Goal: Task Accomplishment & Management: Complete application form

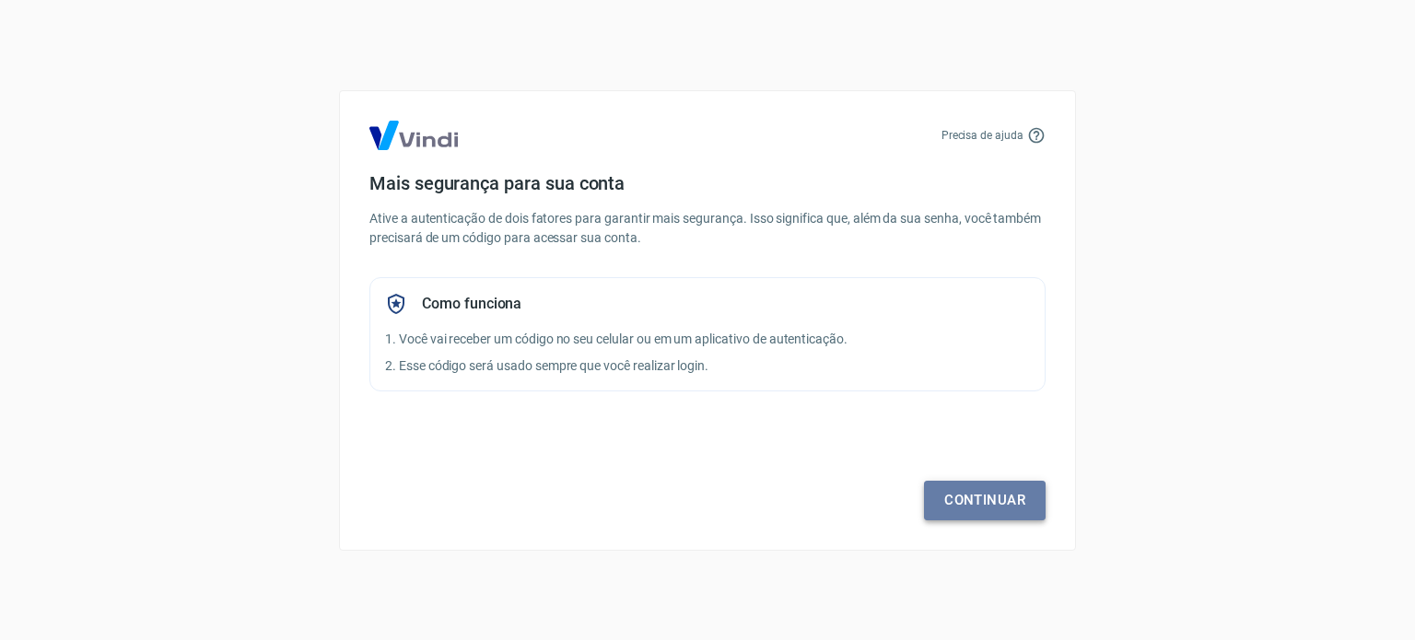
click at [1019, 504] on link "Continuar" at bounding box center [985, 500] width 122 height 39
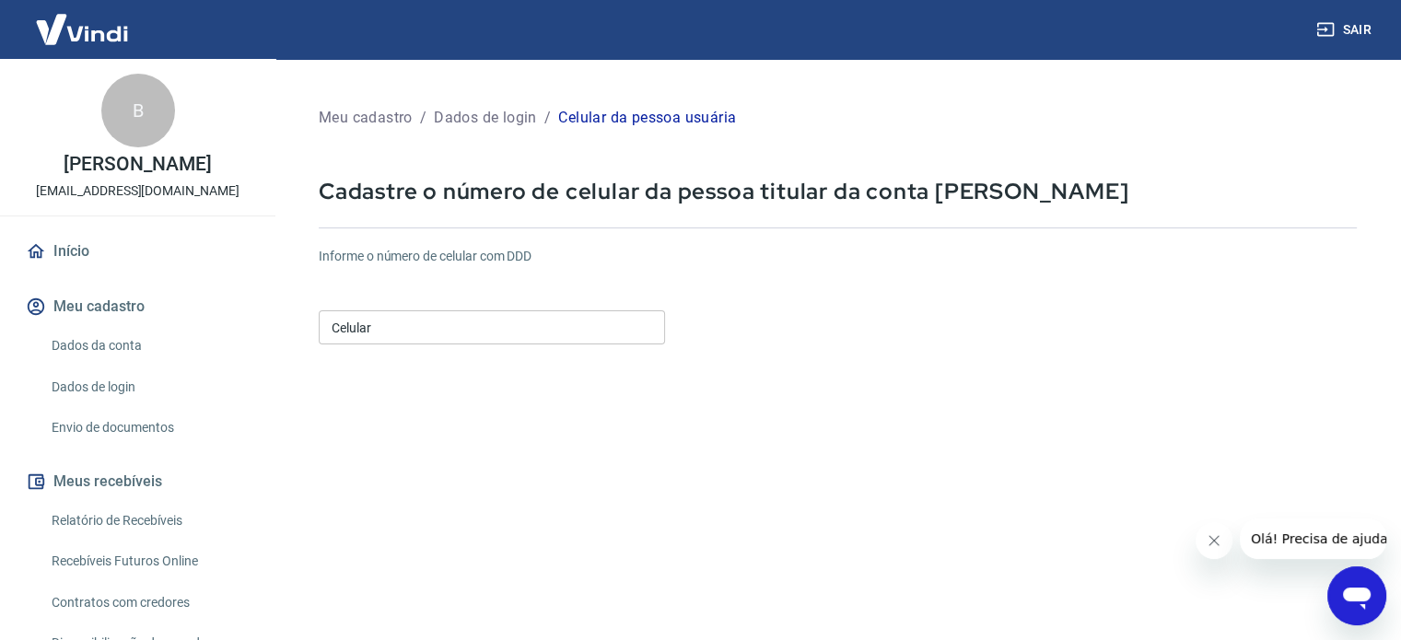
click at [391, 322] on input "Celular" at bounding box center [492, 327] width 346 height 34
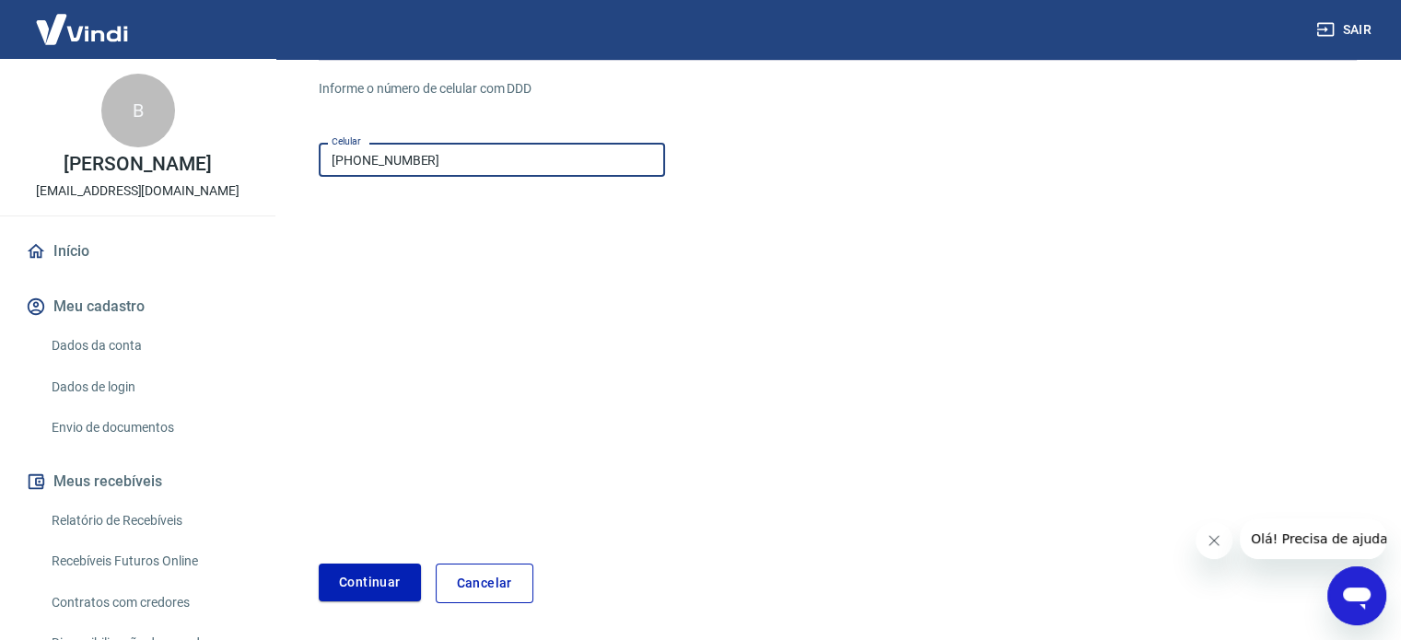
scroll to position [184, 0]
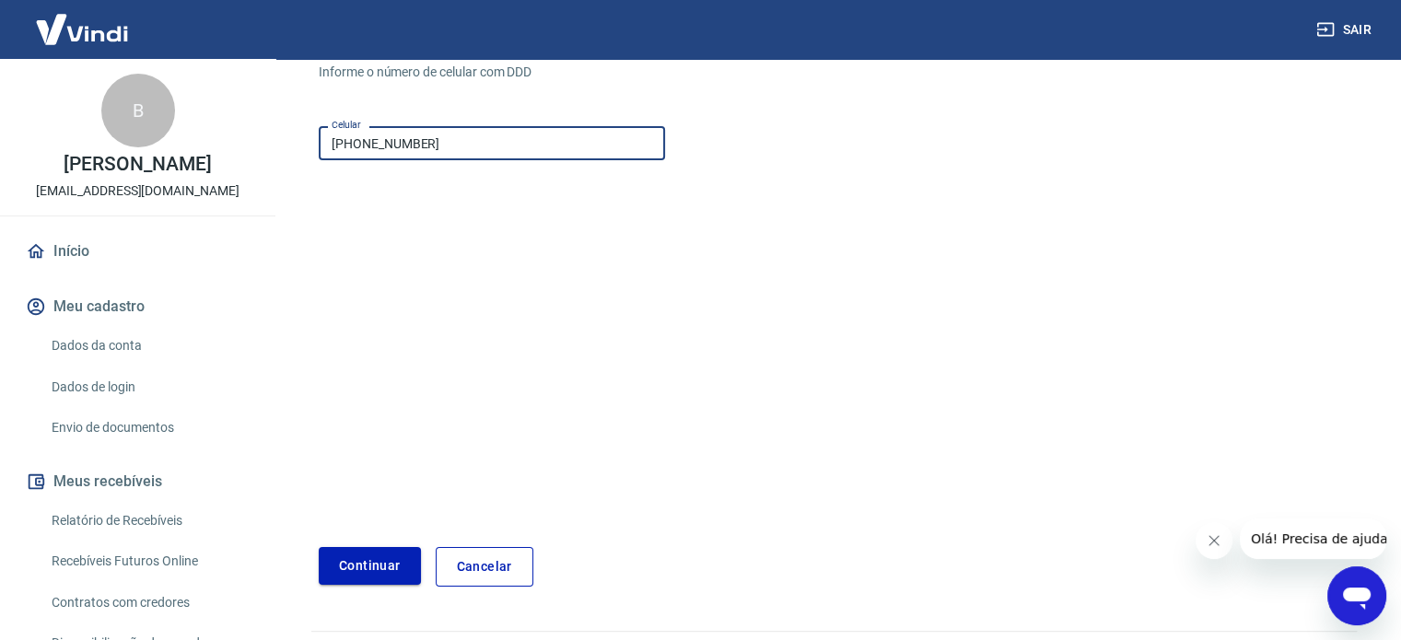
type input "[PHONE_NUMBER]"
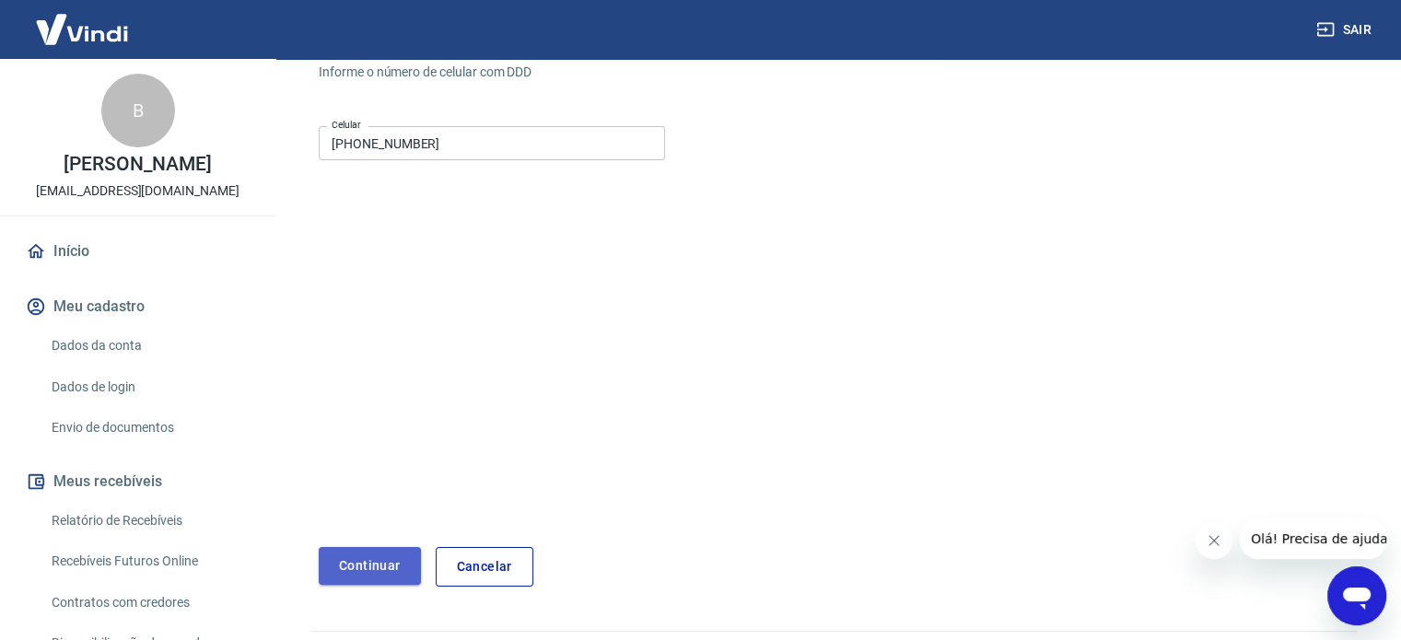
click at [357, 555] on button "Continuar" at bounding box center [370, 566] width 102 height 38
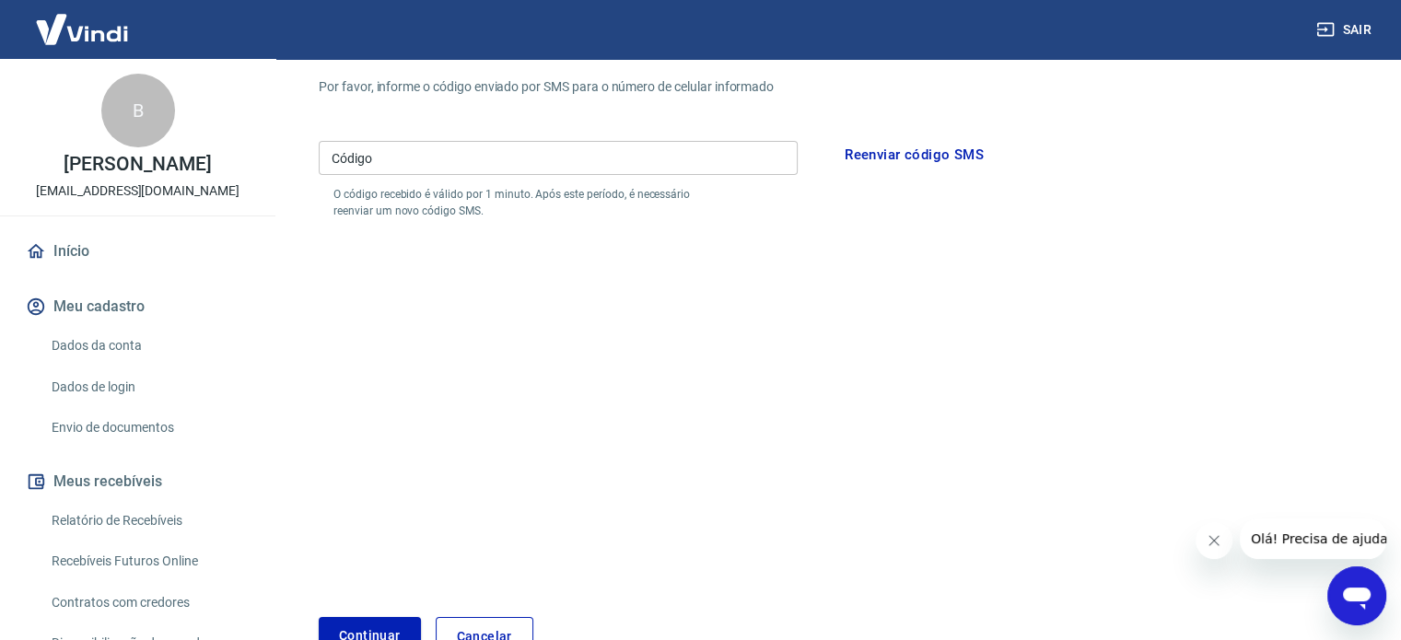
click at [371, 169] on input "Código" at bounding box center [558, 158] width 479 height 34
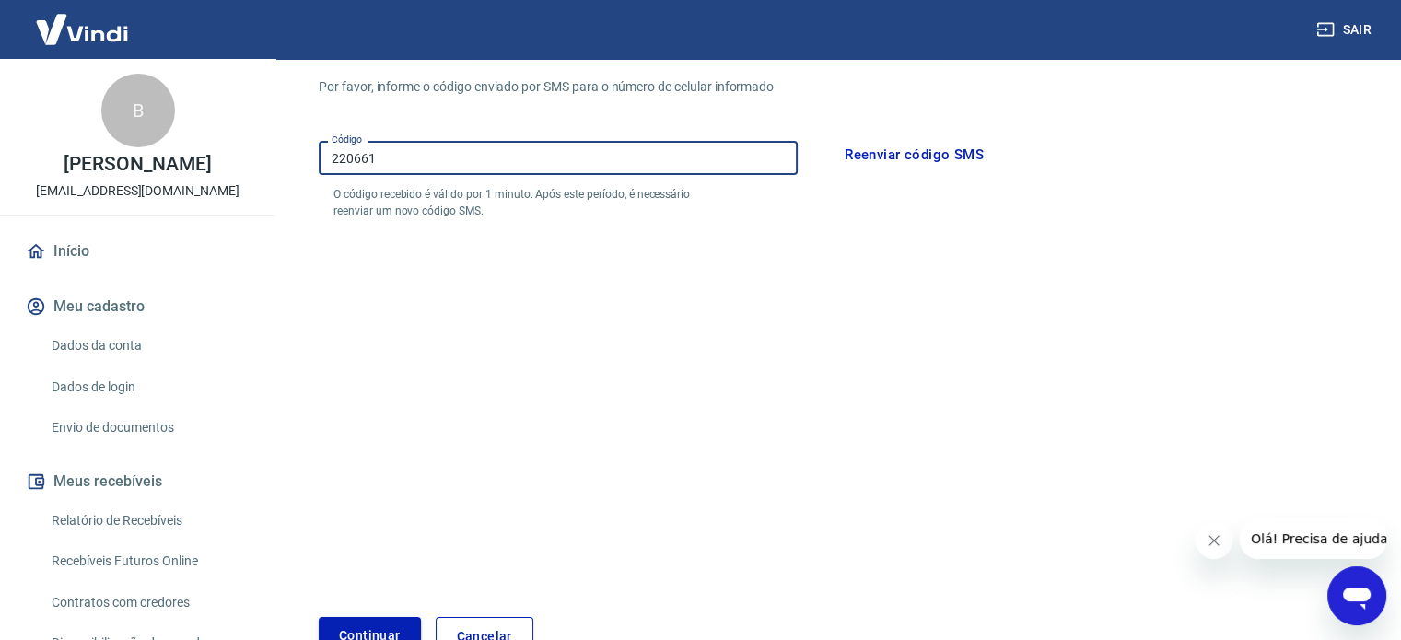
type input "220661"
click at [367, 633] on button "Continuar" at bounding box center [370, 636] width 102 height 38
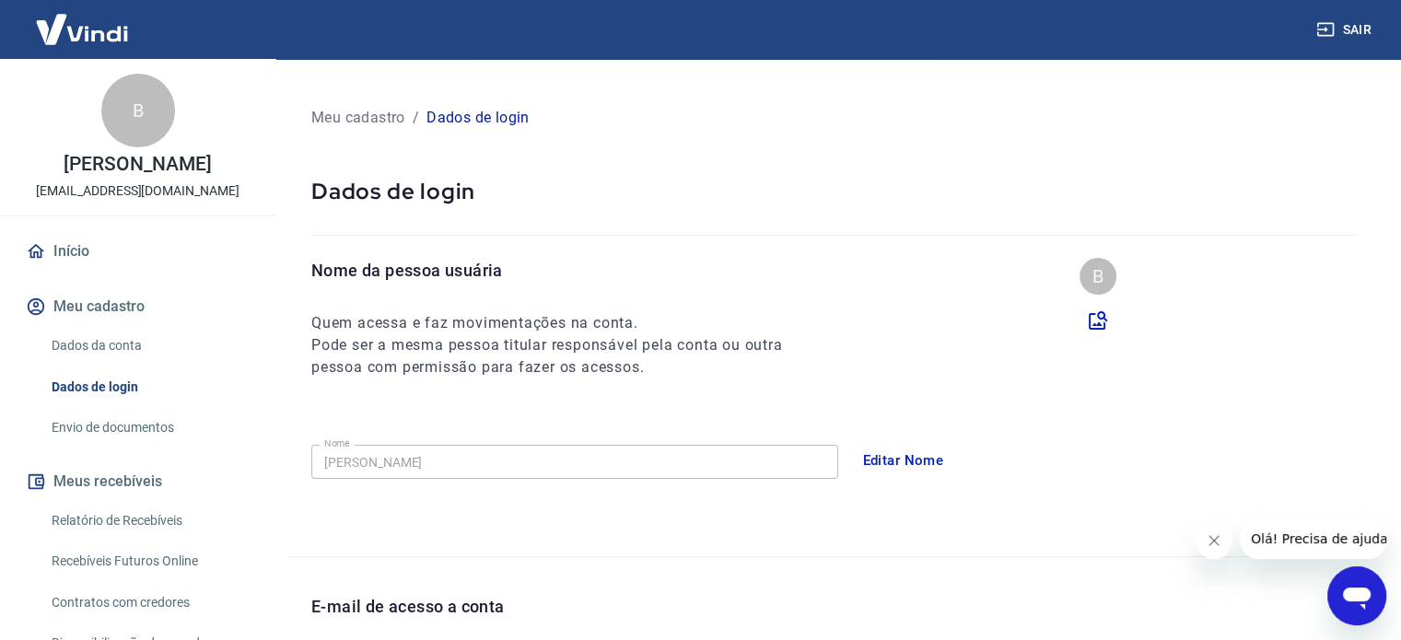
click at [111, 429] on link "Envio de documentos" at bounding box center [148, 428] width 209 height 38
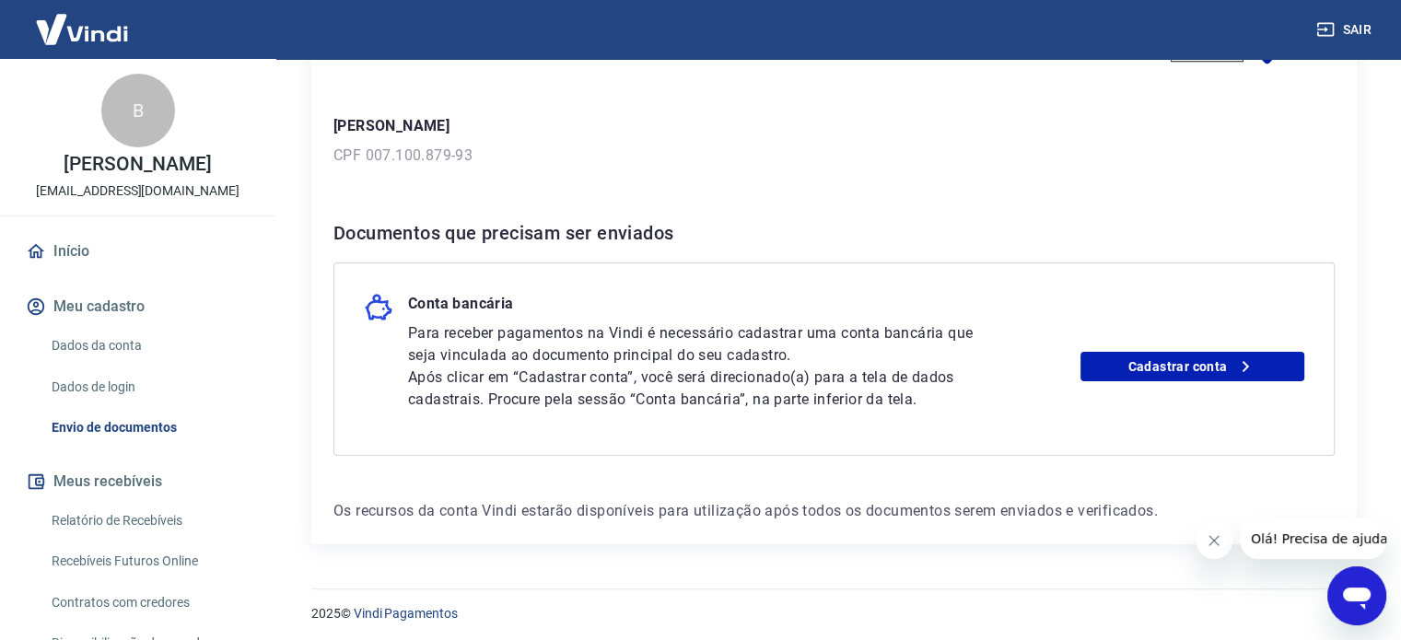
scroll to position [233, 0]
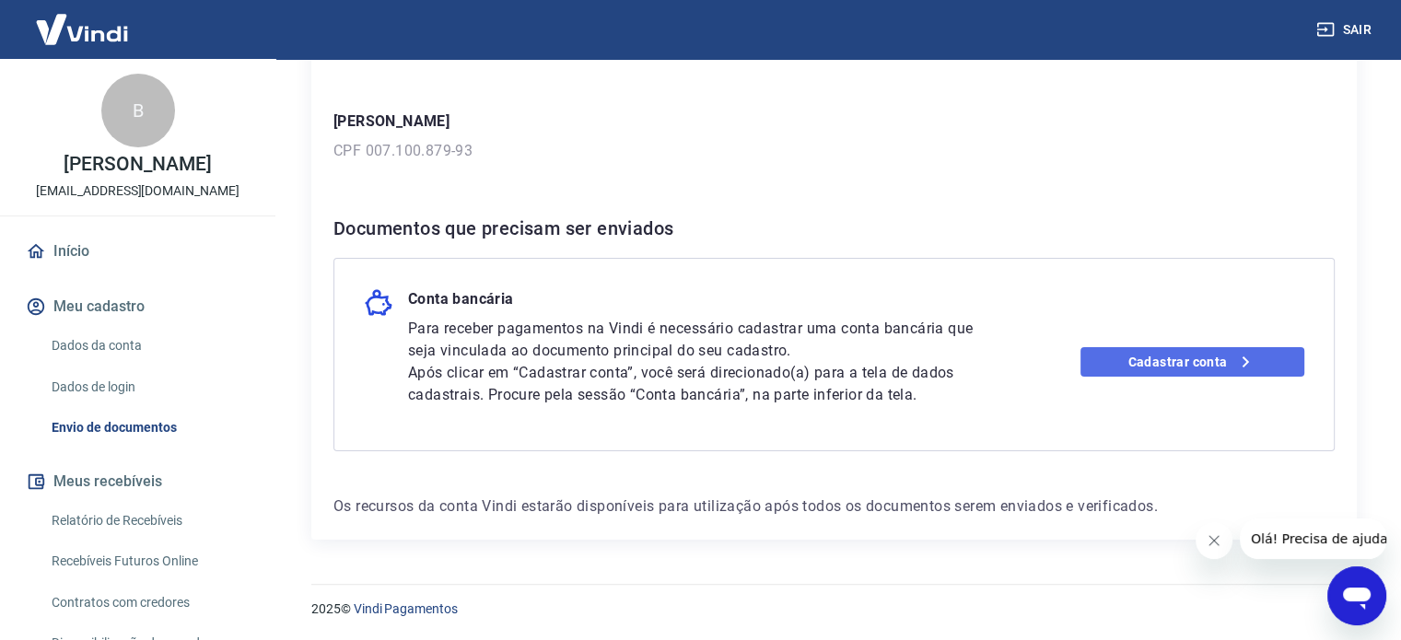
click at [1188, 356] on link "Cadastrar conta" at bounding box center [1192, 361] width 224 height 29
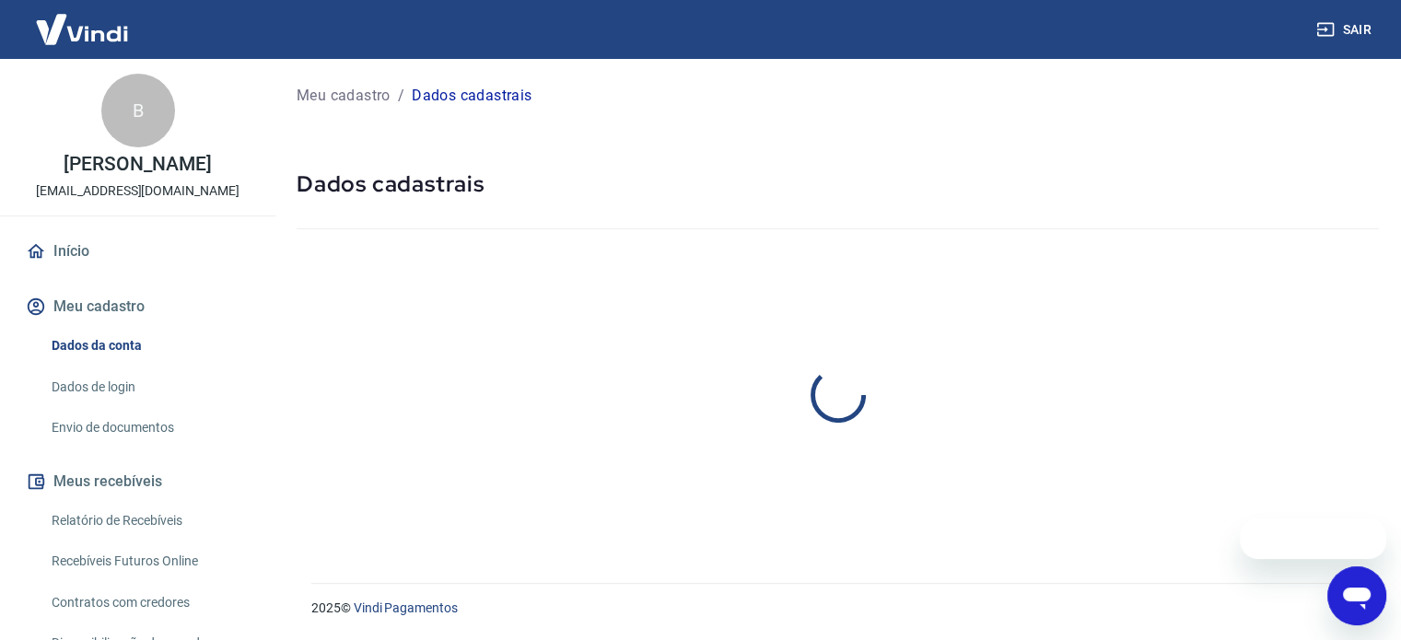
select select "PR"
select select "business"
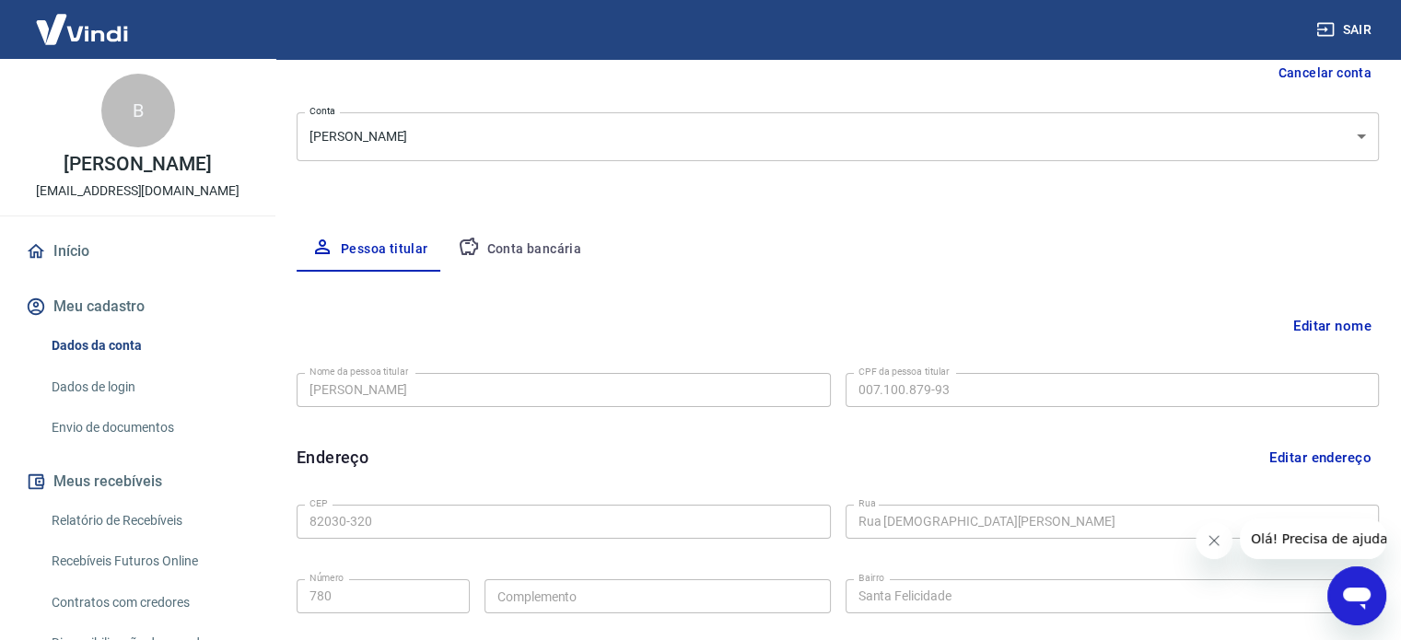
scroll to position [538, 0]
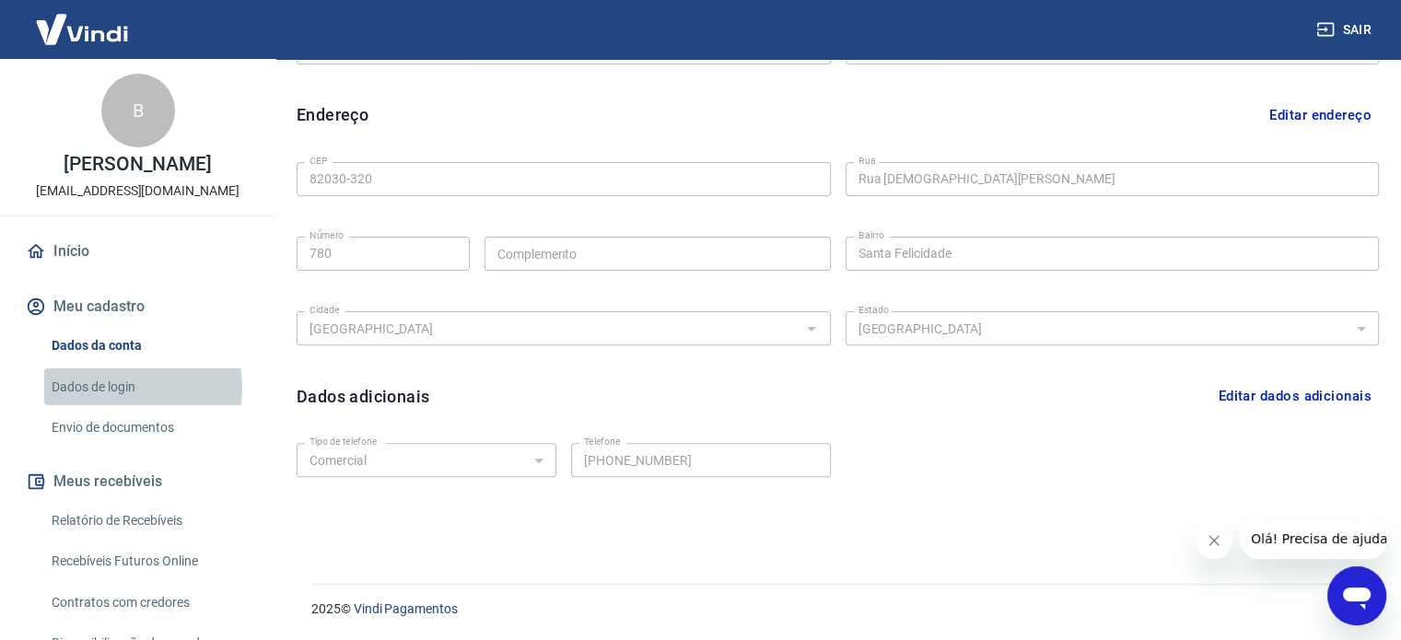
click at [117, 388] on link "Dados de login" at bounding box center [148, 387] width 209 height 38
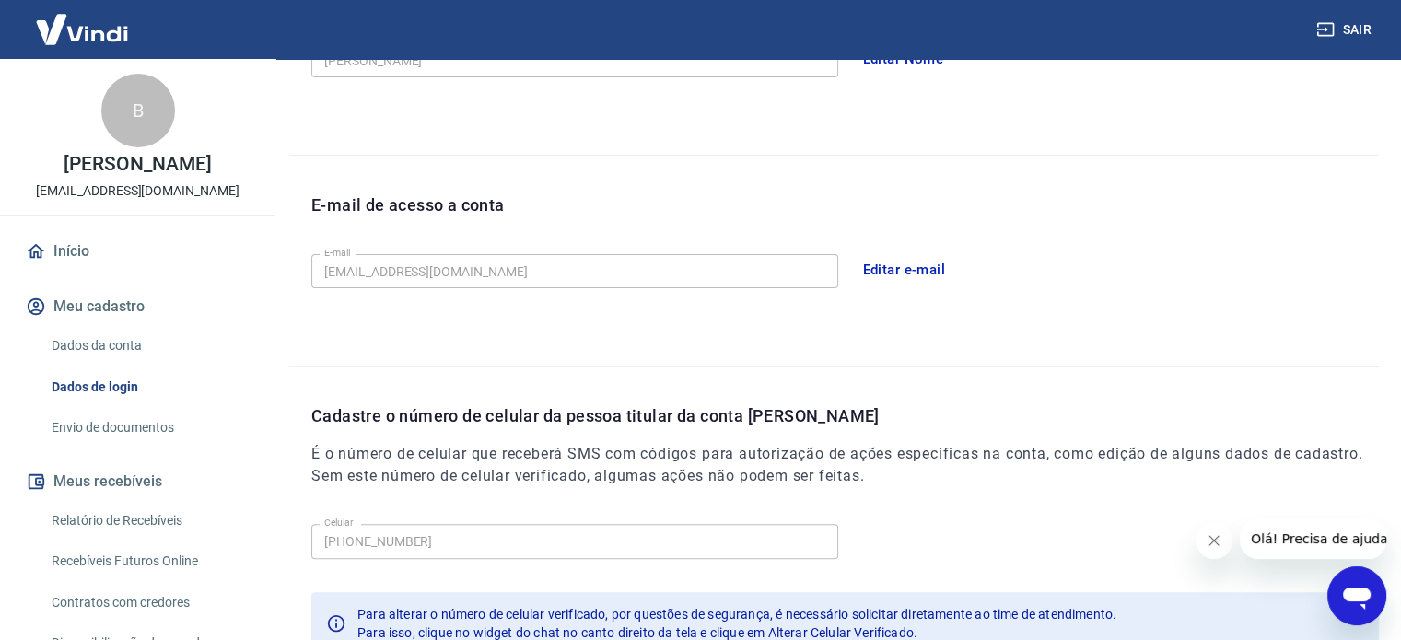
scroll to position [538, 0]
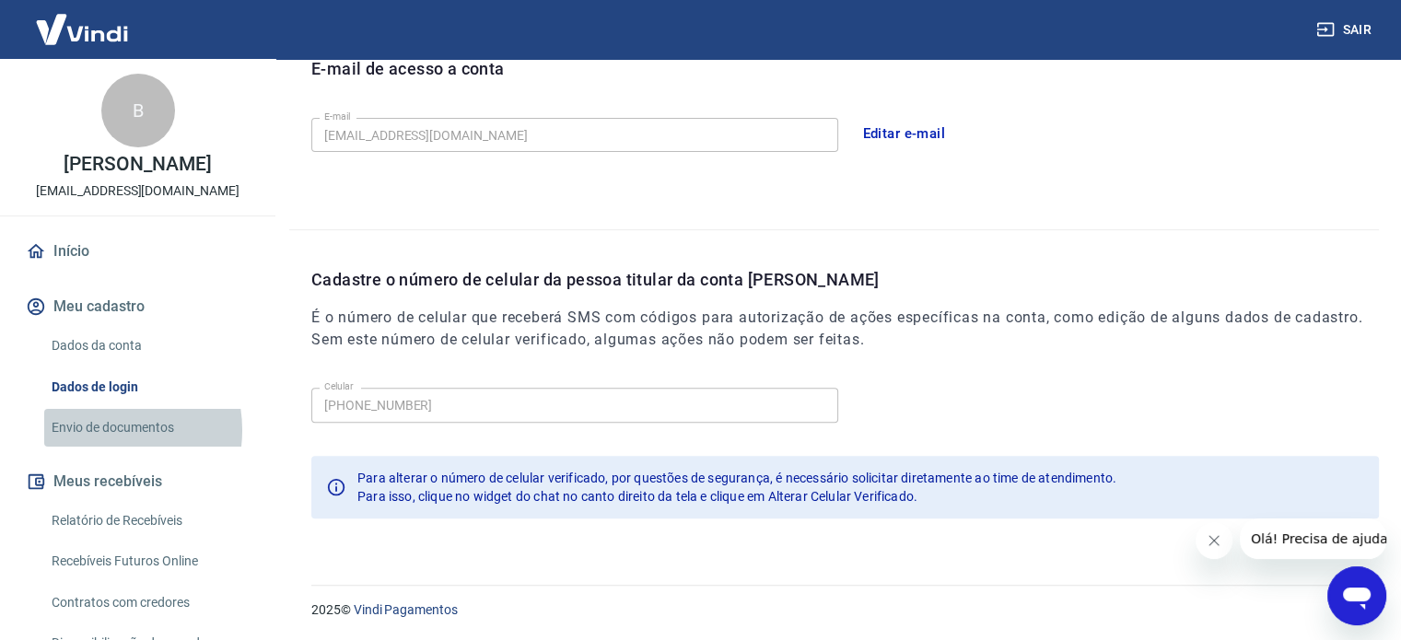
click at [100, 430] on link "Envio de documentos" at bounding box center [148, 428] width 209 height 38
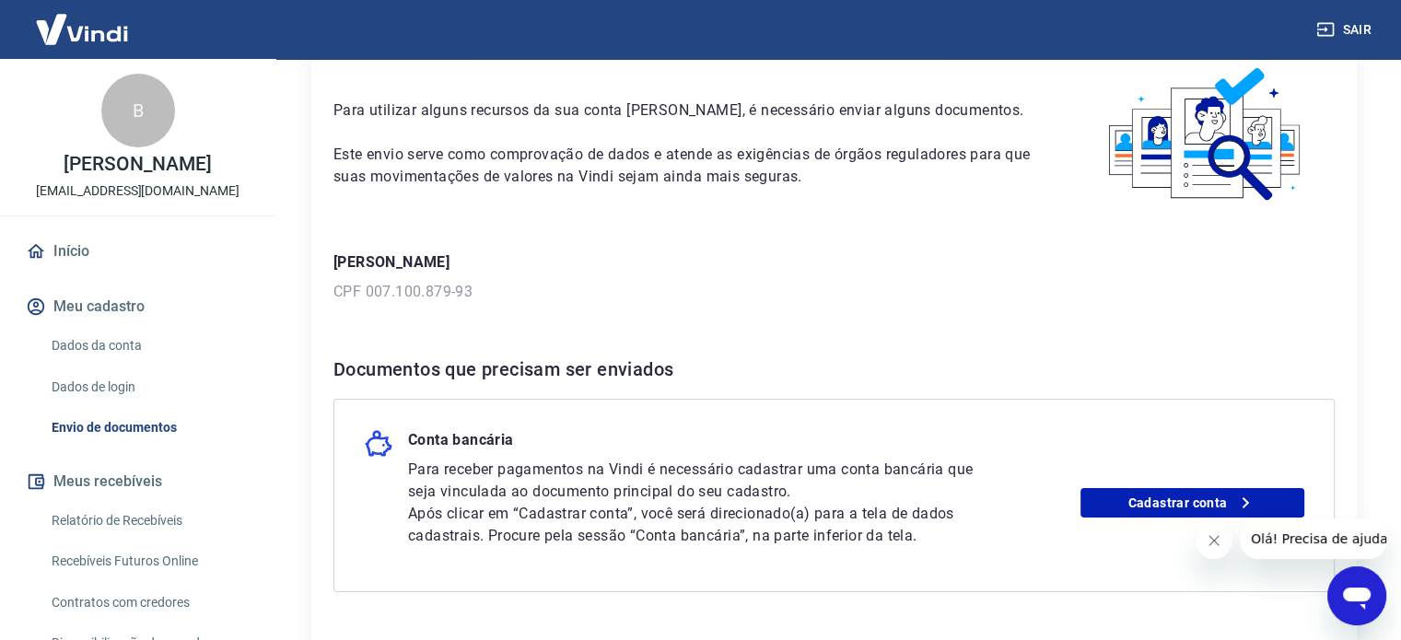
scroll to position [233, 0]
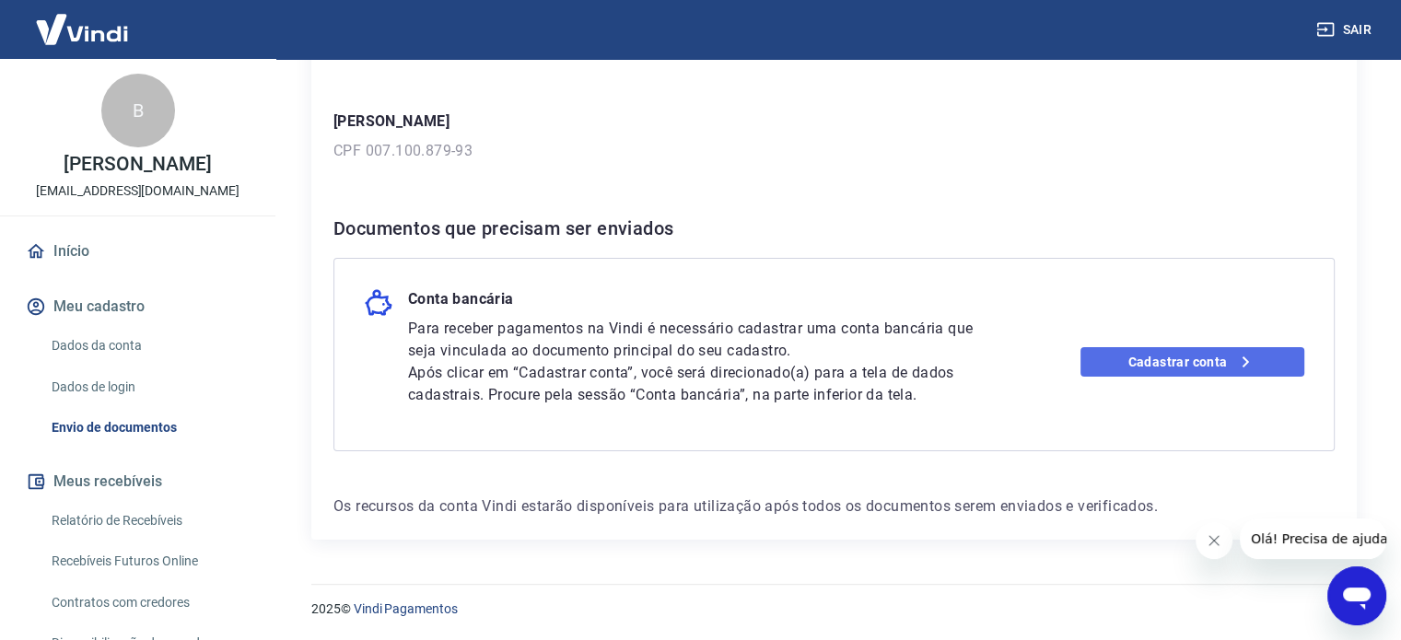
click at [1238, 365] on icon at bounding box center [1245, 362] width 22 height 22
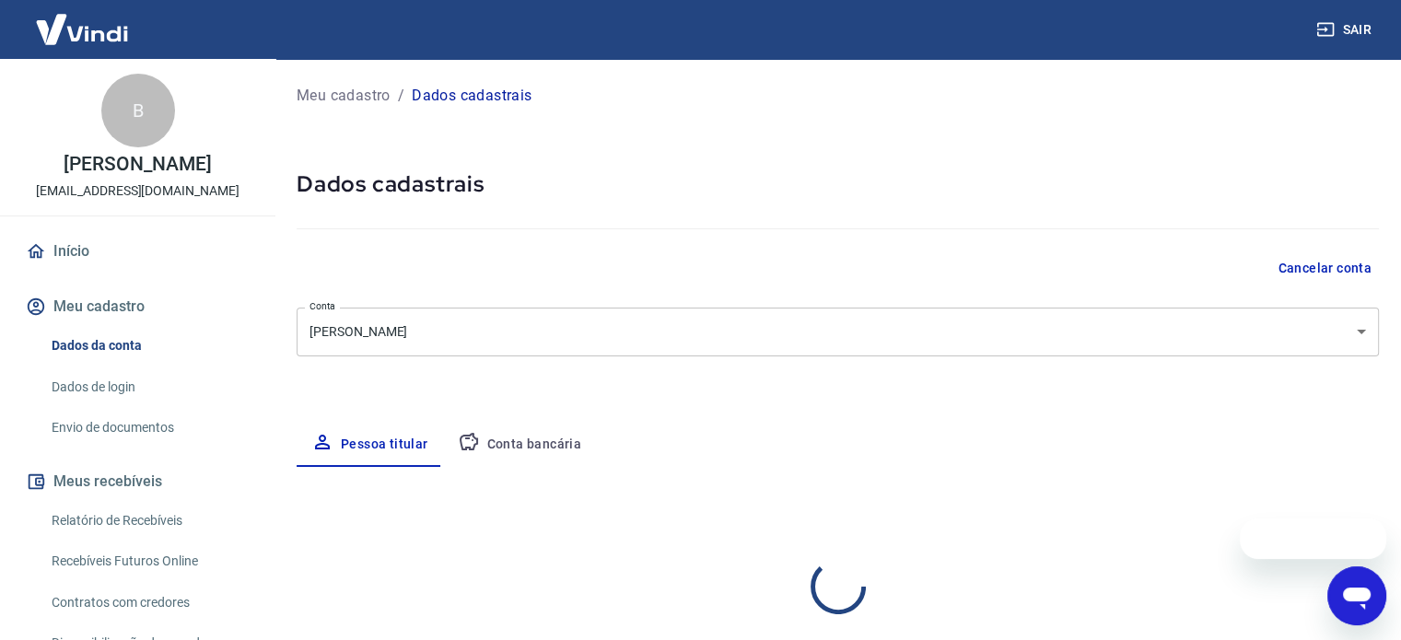
select select "PR"
select select "business"
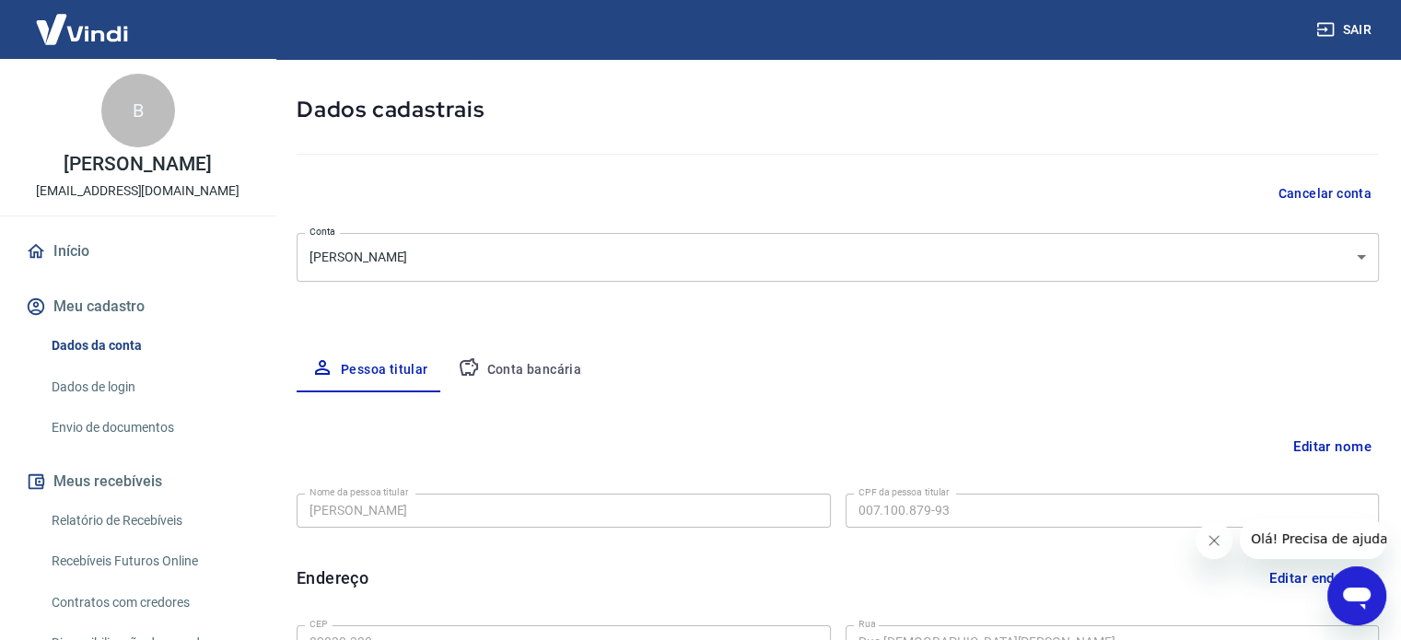
scroll to position [276, 0]
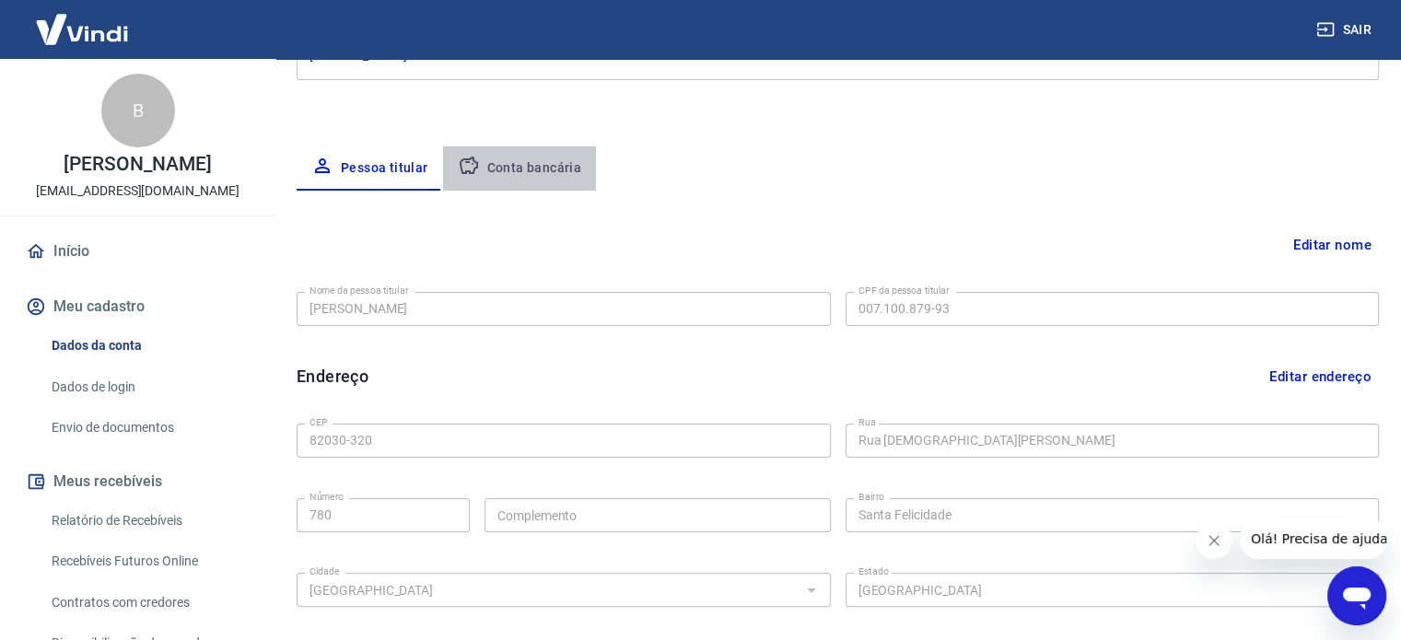
click at [525, 169] on button "Conta bancária" at bounding box center [520, 168] width 154 height 44
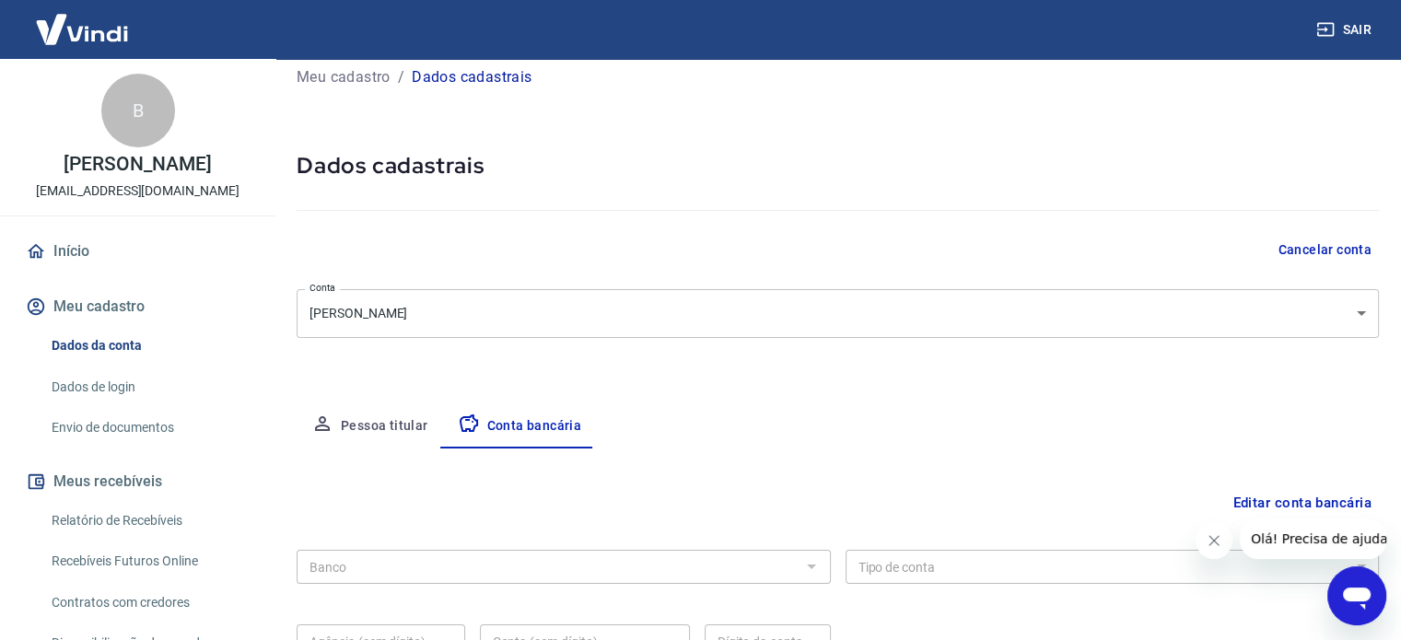
scroll to position [198, 0]
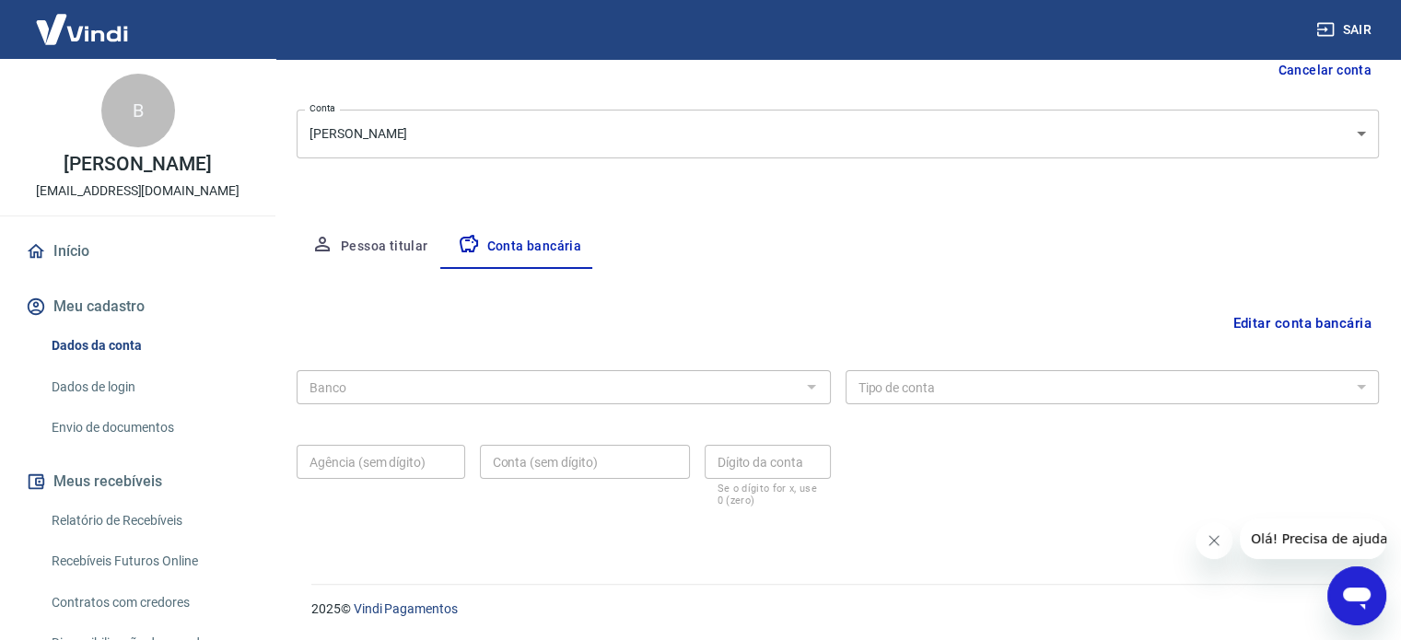
click at [1208, 543] on icon "Fechar mensagem da empresa" at bounding box center [1214, 540] width 15 height 15
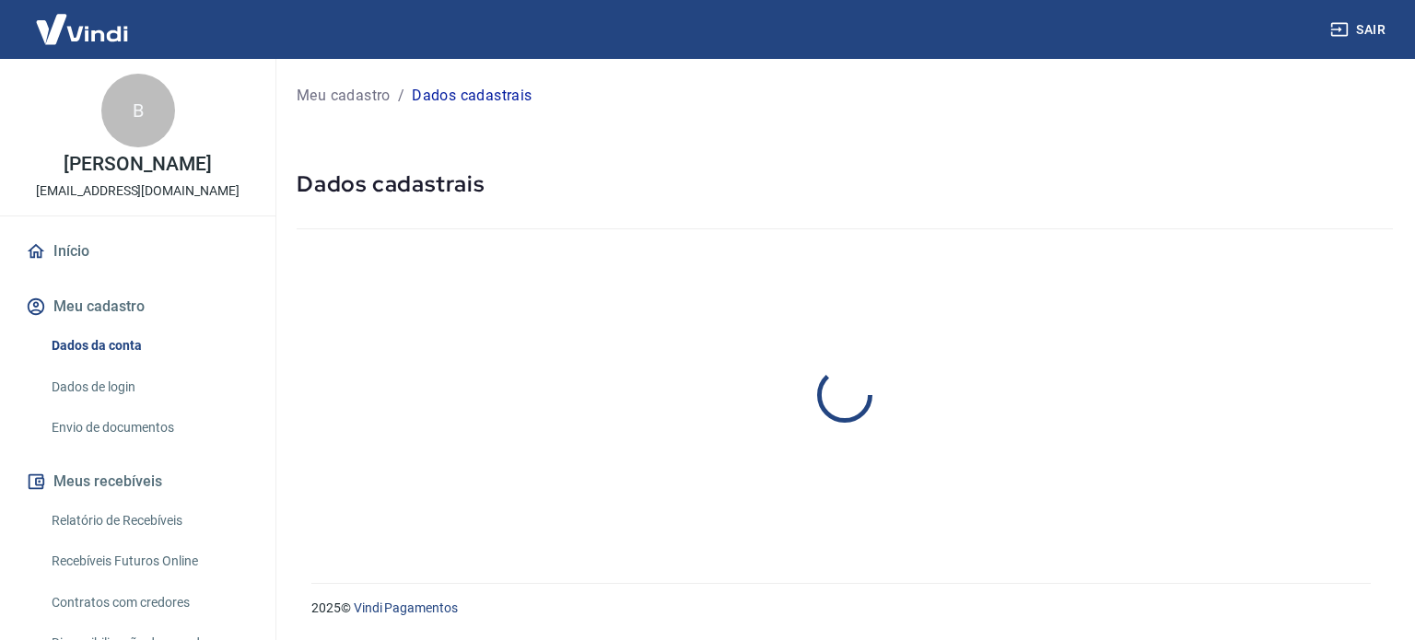
select select "PR"
select select "business"
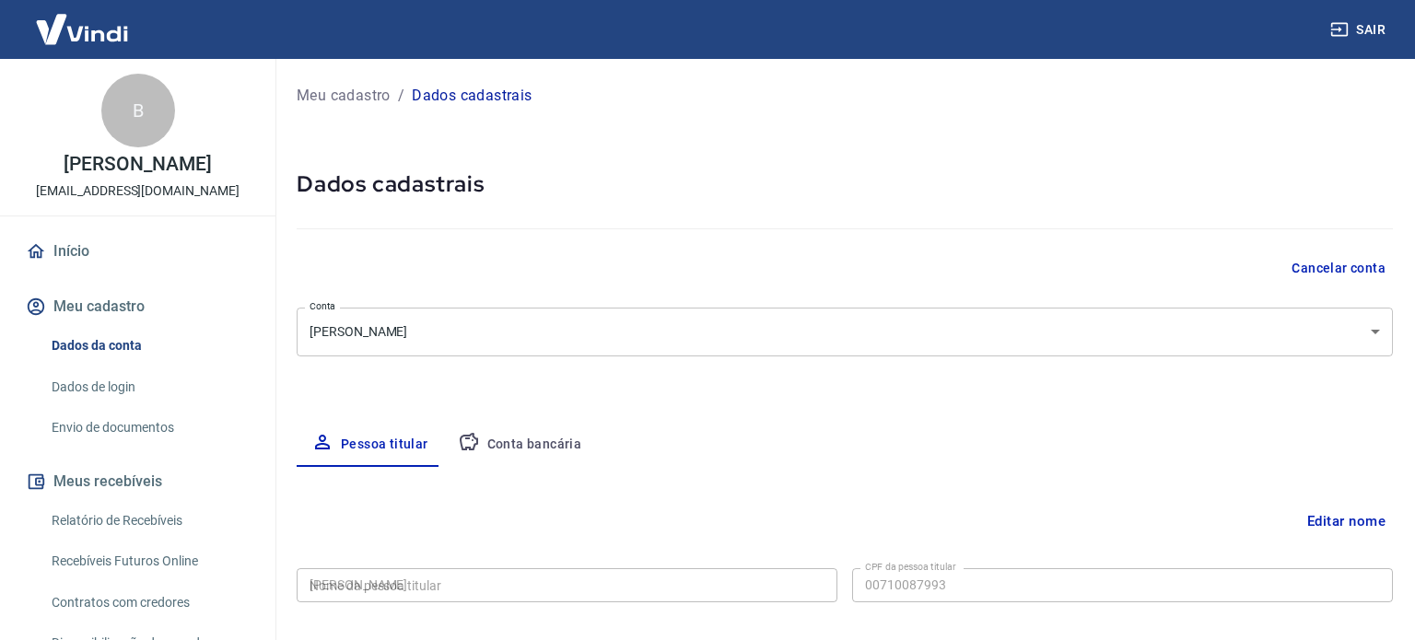
type input "007.100.879-93"
